Goal: Book appointment/travel/reservation

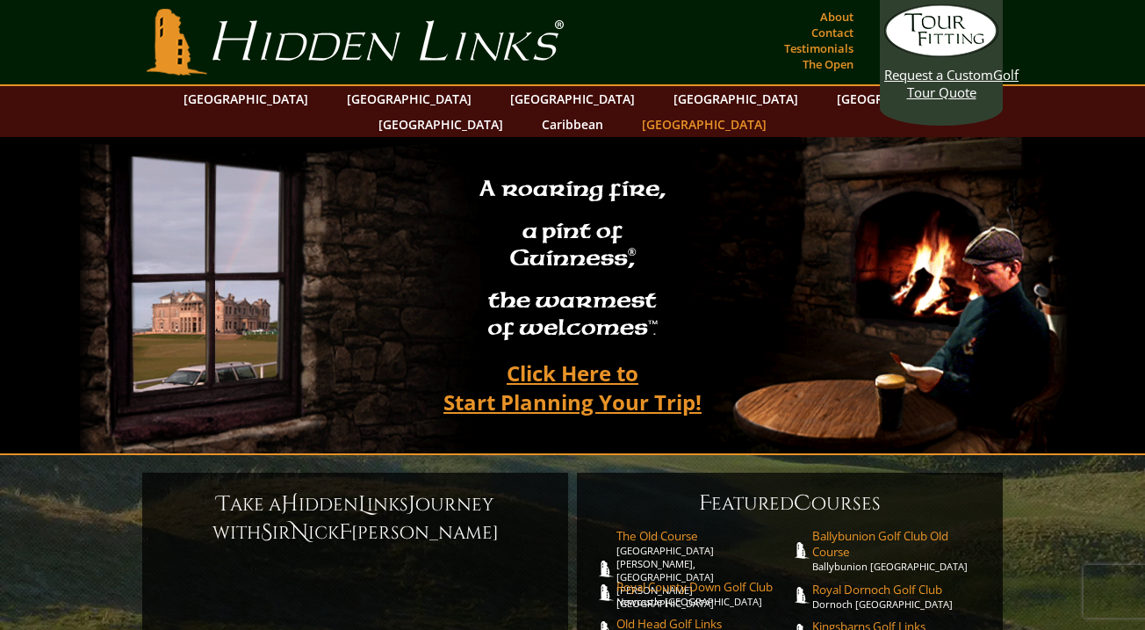
click at [775, 112] on link "[GEOGRAPHIC_DATA]" at bounding box center [704, 124] width 142 height 25
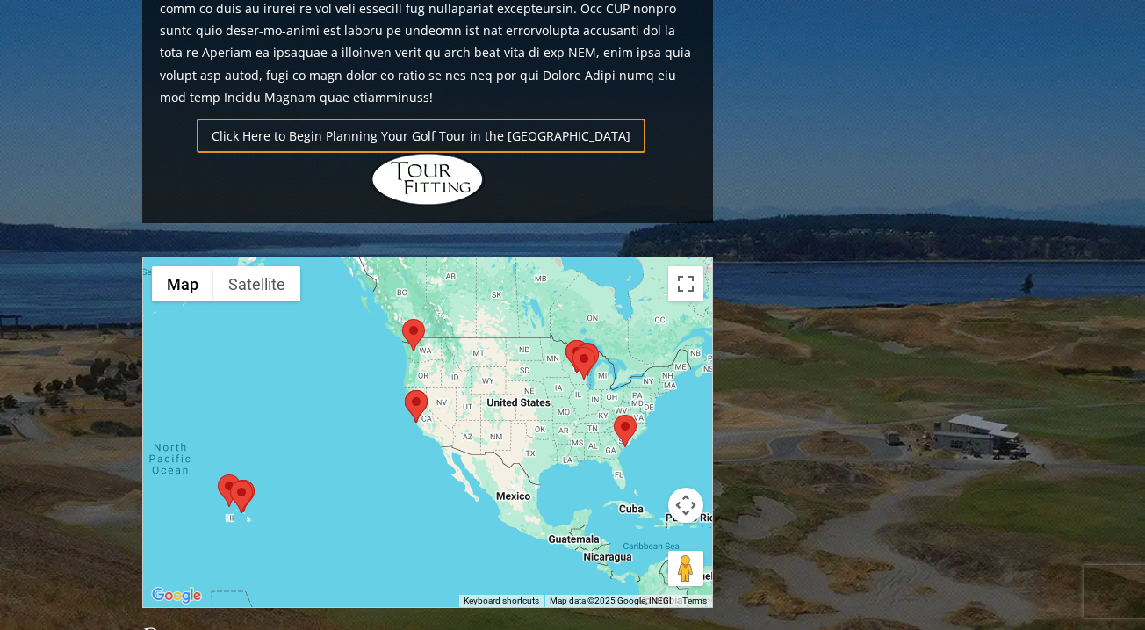
scroll to position [1335, 0]
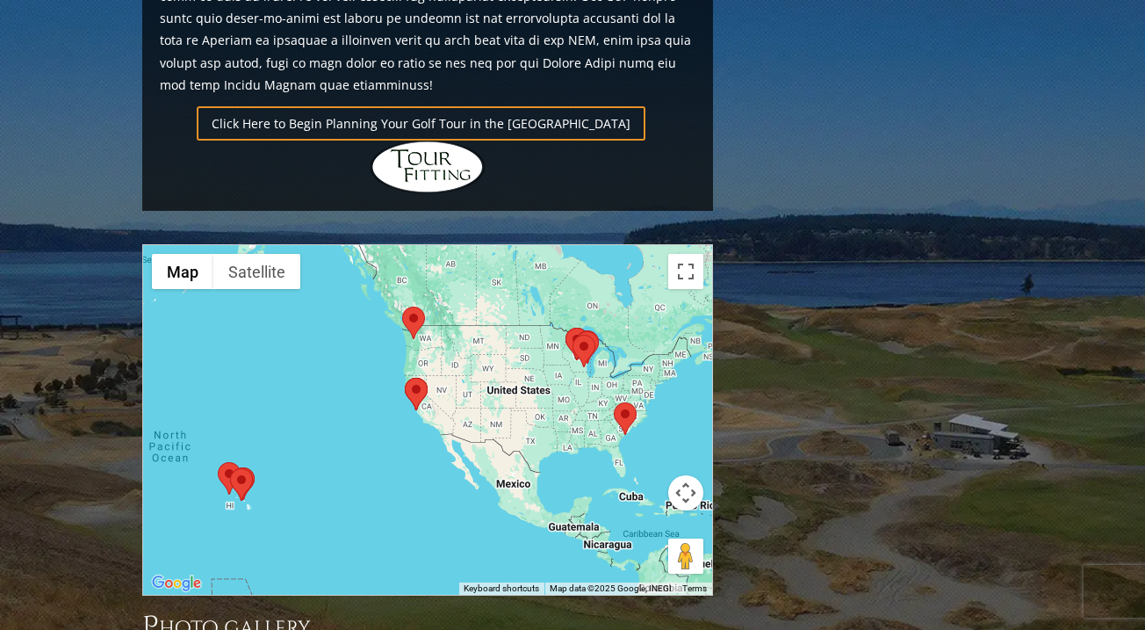
click at [418, 306] on img at bounding box center [413, 322] width 23 height 32
click at [402, 306] on area at bounding box center [402, 306] width 0 height 0
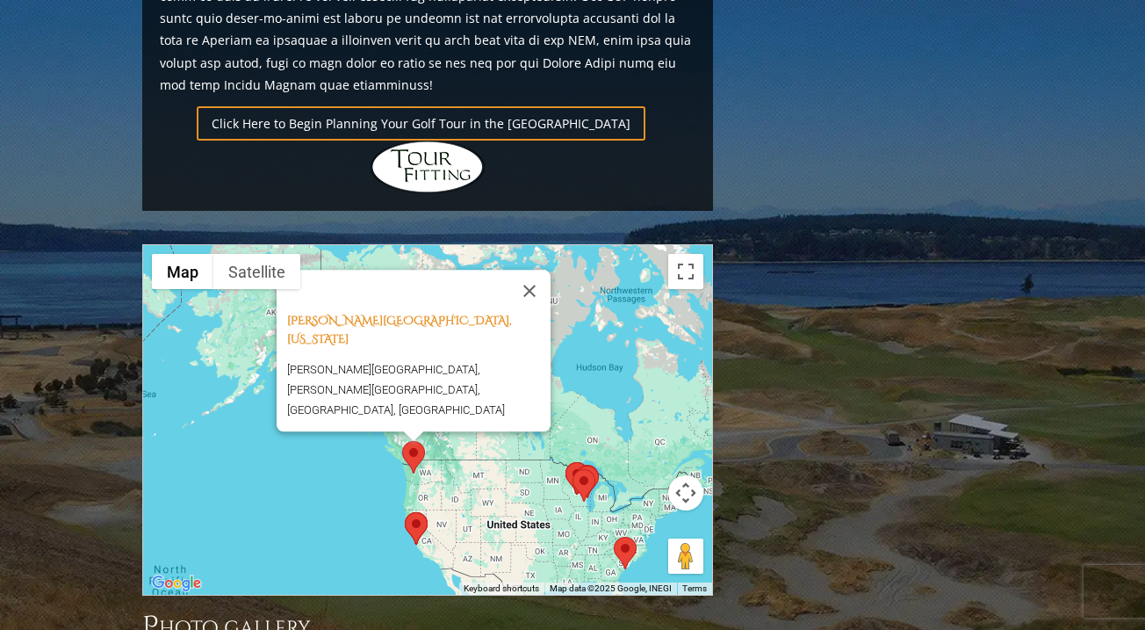
click at [466, 404] on div "[PERSON_NAME][GEOGRAPHIC_DATA], [US_STATE][GEOGRAPHIC_DATA][PERSON_NAME], [PERS…" at bounding box center [427, 419] width 569 height 349
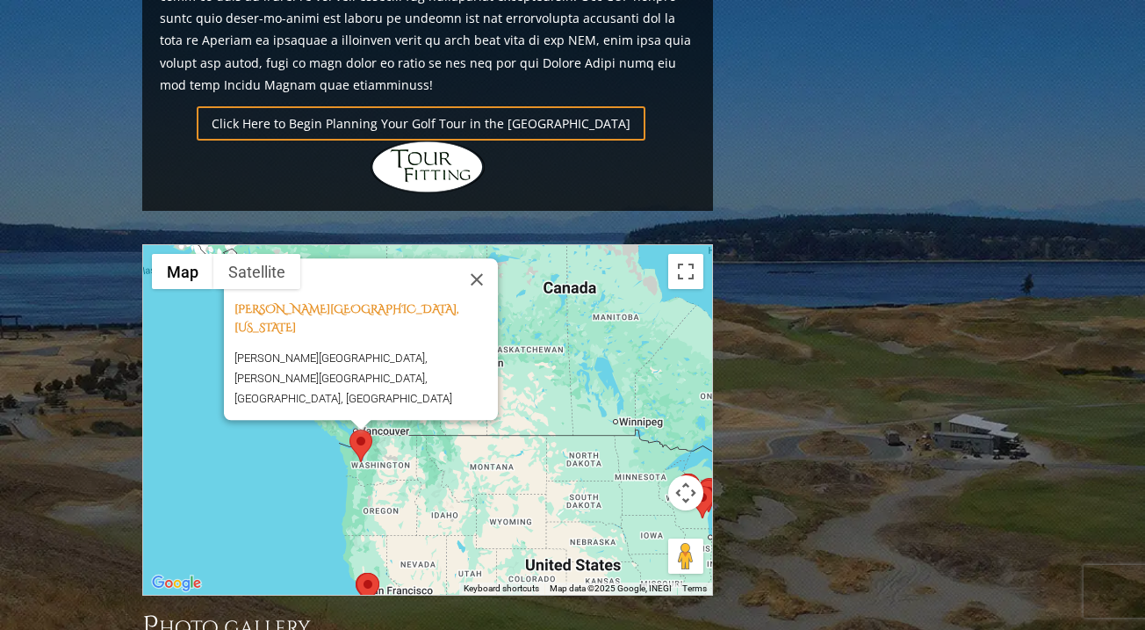
click at [385, 395] on div "[PERSON_NAME][GEOGRAPHIC_DATA], [US_STATE][GEOGRAPHIC_DATA][PERSON_NAME], [PERS…" at bounding box center [427, 419] width 569 height 349
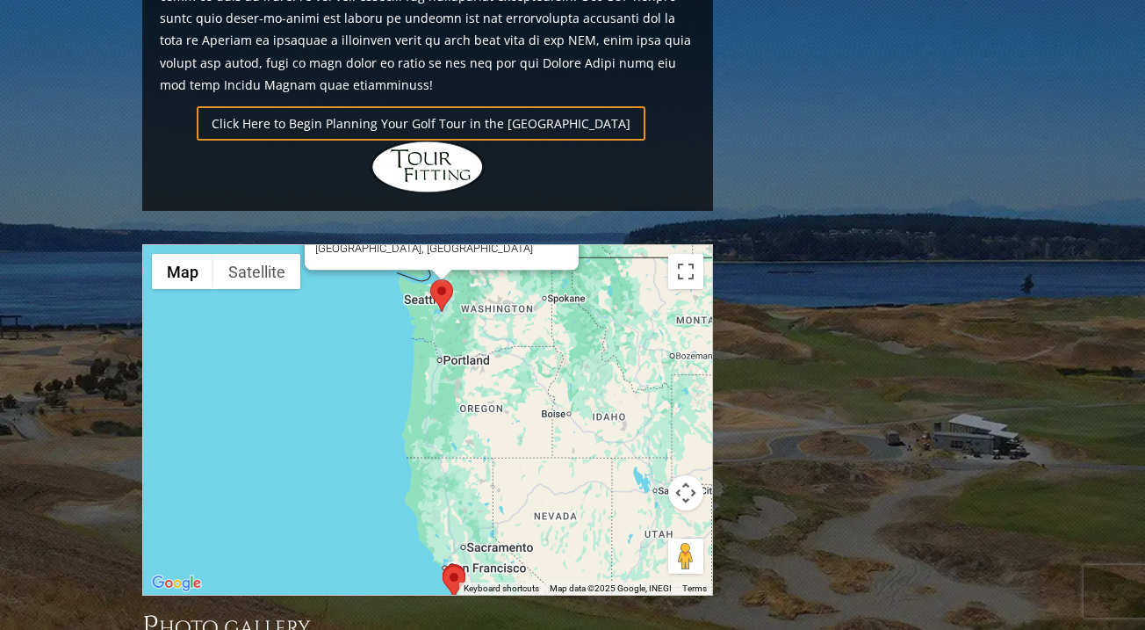
drag, startPoint x: 374, startPoint y: 441, endPoint x: 478, endPoint y: 304, distance: 171.7
click at [478, 303] on div "[PERSON_NAME][GEOGRAPHIC_DATA], [US_STATE][GEOGRAPHIC_DATA][PERSON_NAME], [PERS…" at bounding box center [427, 419] width 569 height 349
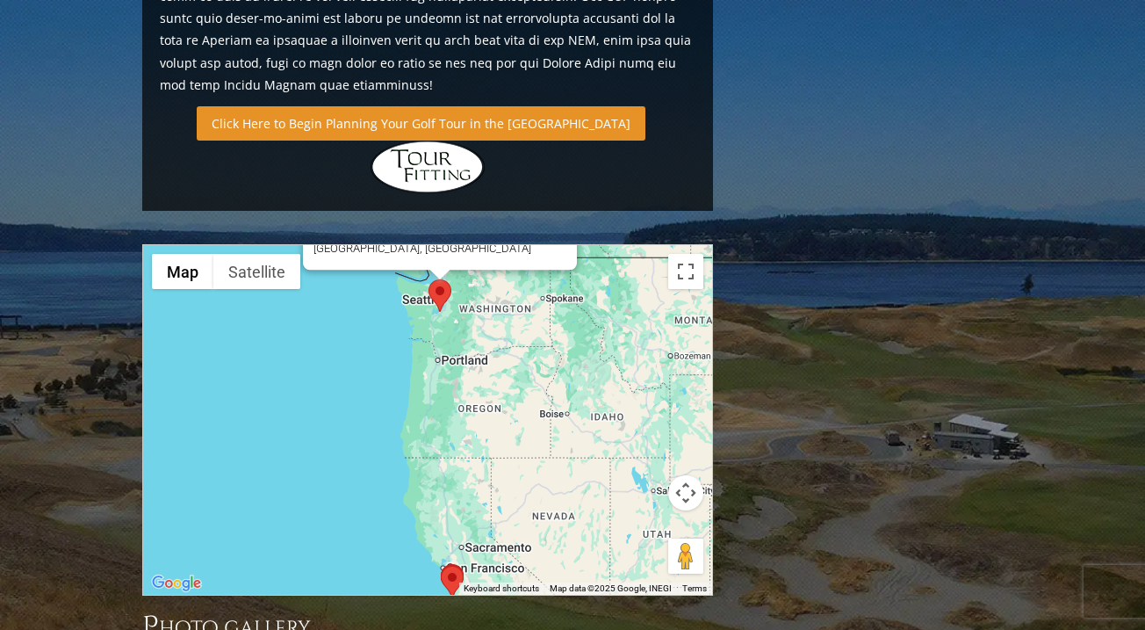
click at [475, 106] on link "Click Here to Begin Planning Your Golf Tour in the [GEOGRAPHIC_DATA]" at bounding box center [421, 123] width 449 height 34
